Goal: Transaction & Acquisition: Purchase product/service

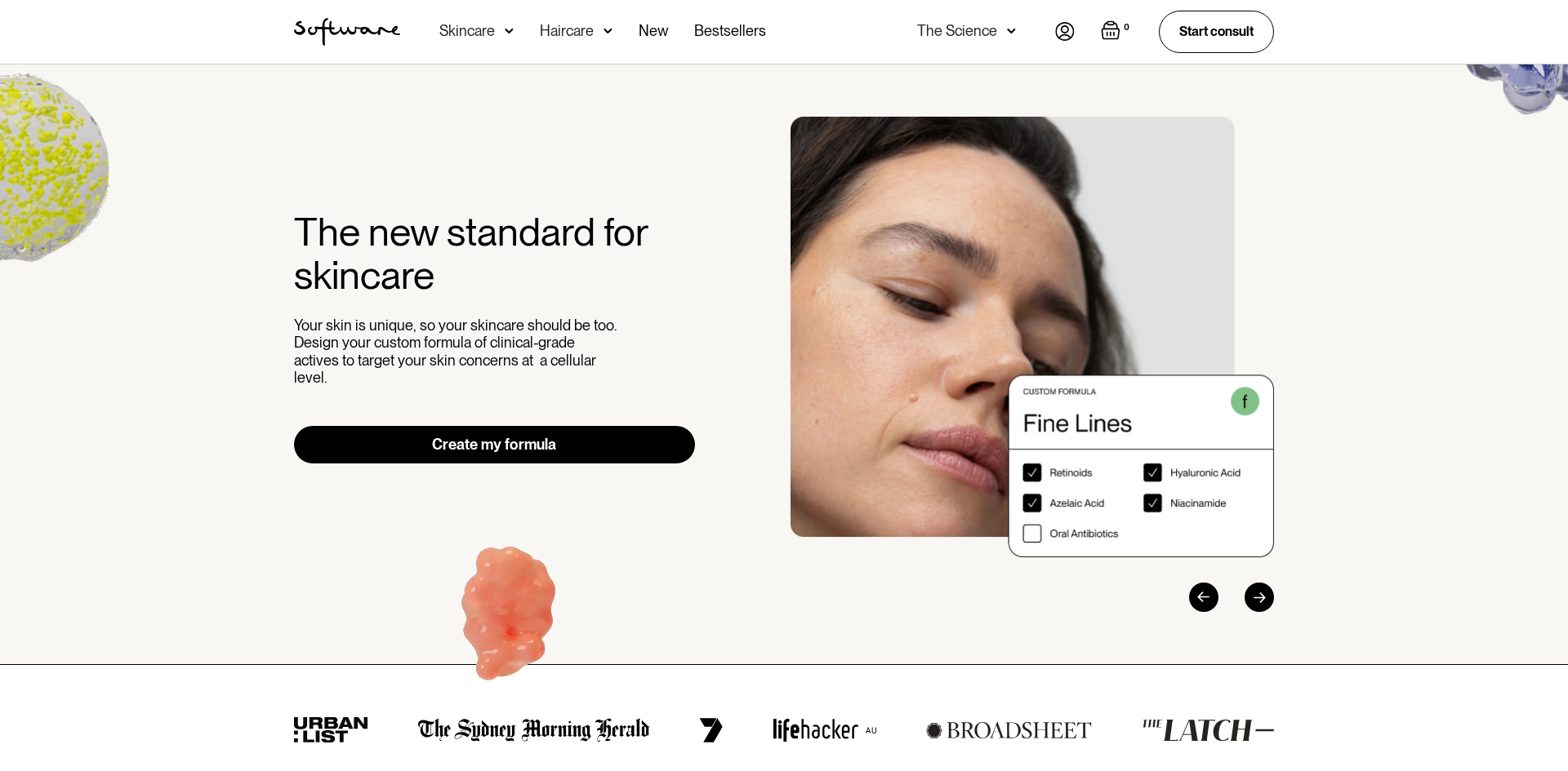
click at [486, 23] on div "Skincare" at bounding box center [467, 30] width 55 height 16
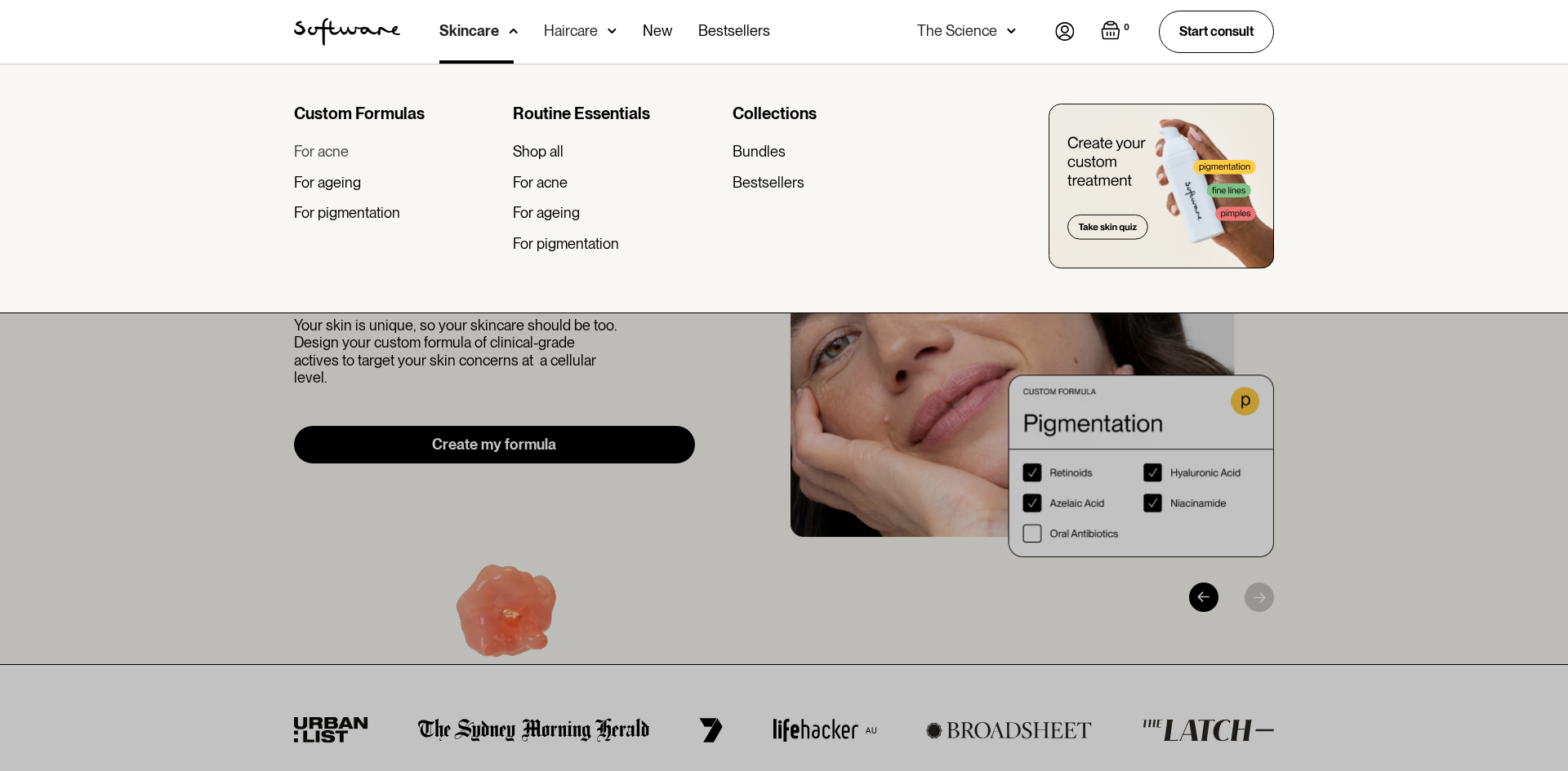
click at [352, 156] on link "For acne" at bounding box center [397, 151] width 206 height 18
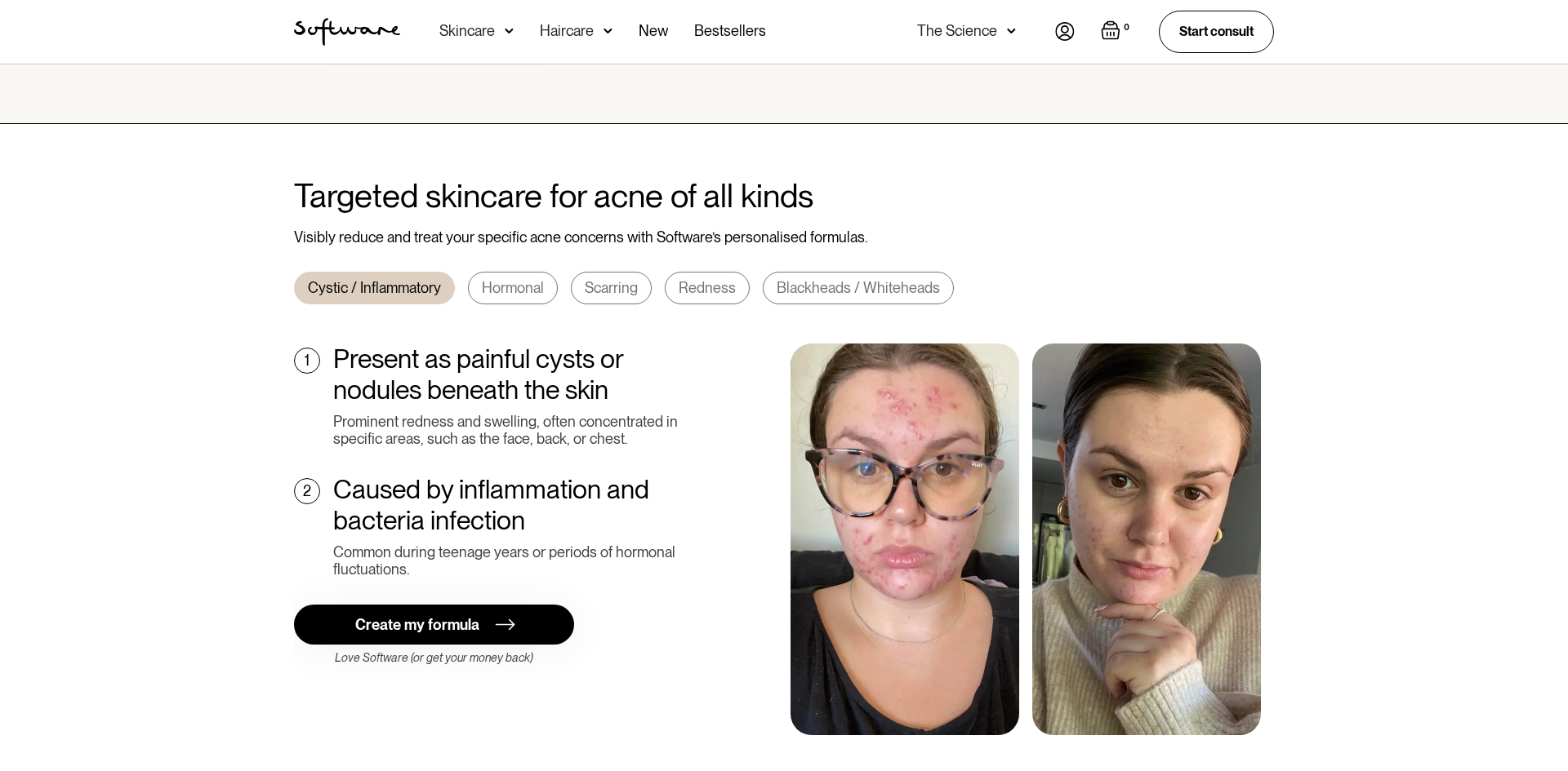
scroll to position [516, 0]
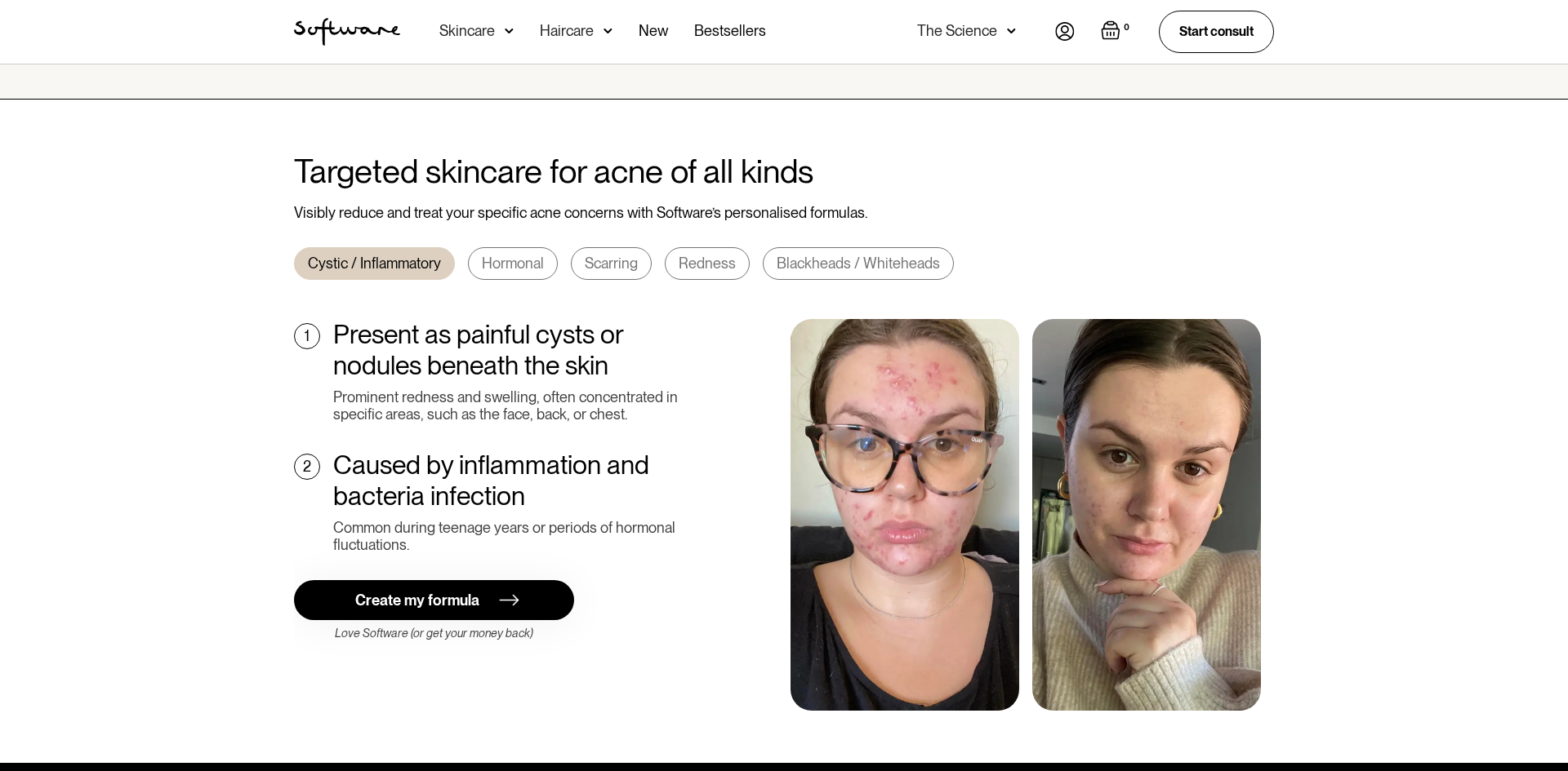
click at [453, 591] on div "Create my formula" at bounding box center [417, 600] width 124 height 18
